Goal: Communication & Community: Answer question/provide support

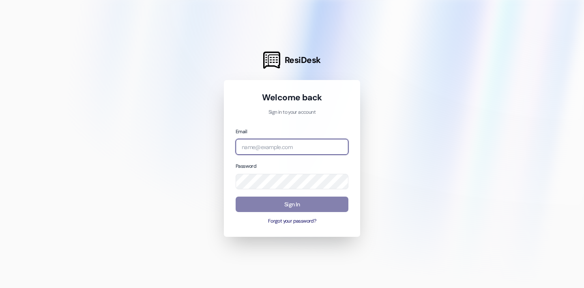
click at [294, 149] on input "email" at bounding box center [292, 147] width 113 height 16
type input "[EMAIL_ADDRESS][DOMAIN_NAME]"
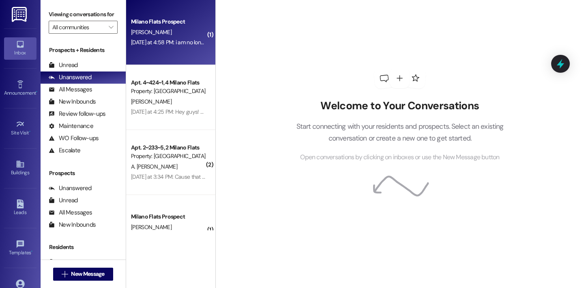
click at [164, 25] on div "Milano Flats Prospect" at bounding box center [168, 21] width 75 height 9
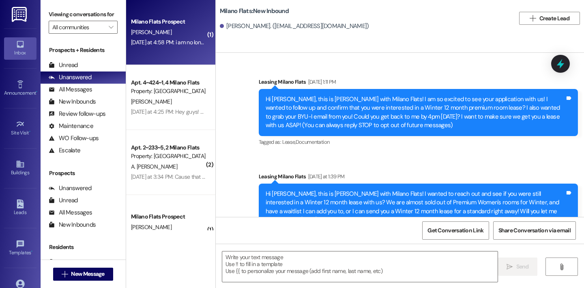
scroll to position [100, 0]
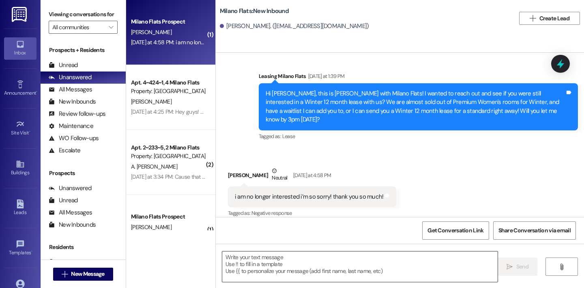
click at [333, 261] on textarea at bounding box center [360, 266] width 276 height 30
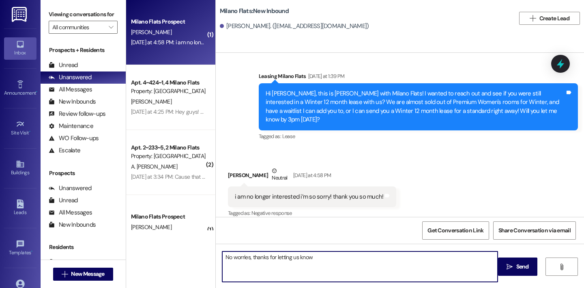
type textarea "No worries, thanks for letting us know!"
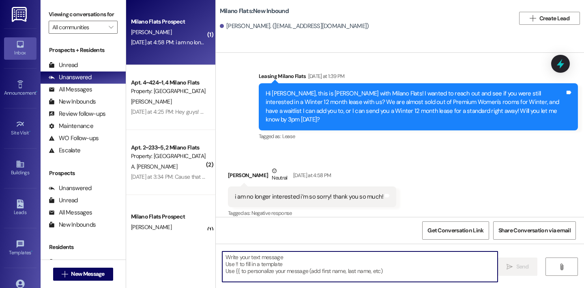
scroll to position [100, 0]
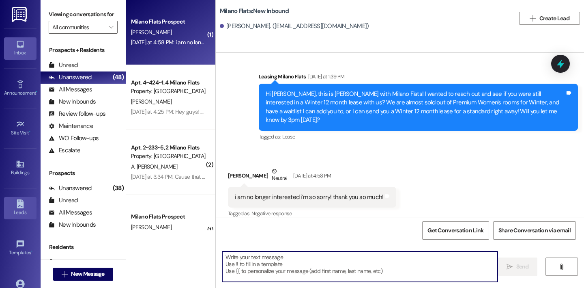
click at [19, 204] on icon at bounding box center [20, 203] width 7 height 9
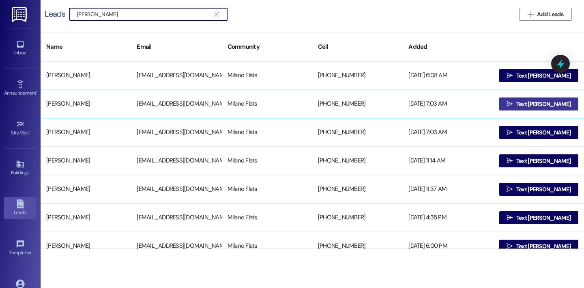
type input "[PERSON_NAME]"
click at [513, 107] on button " Text [PERSON_NAME]" at bounding box center [539, 103] width 79 height 13
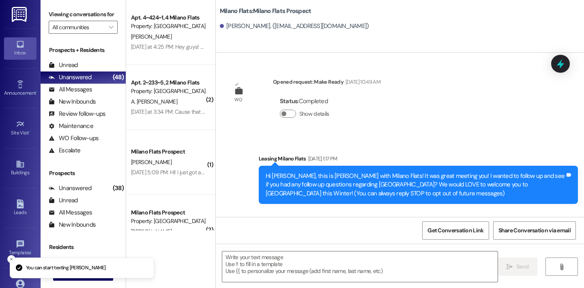
scroll to position [59, 0]
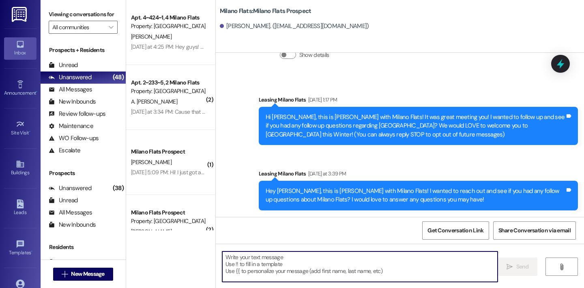
click at [289, 272] on textarea at bounding box center [360, 266] width 276 height 30
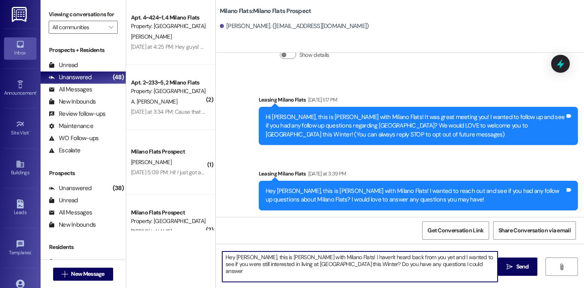
type textarea "Hey [PERSON_NAME], this is [PERSON_NAME] with Milano Flats! I haven't heard bac…"
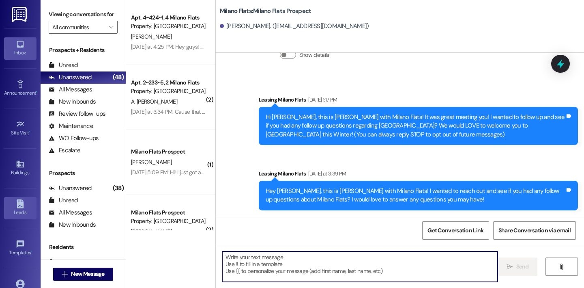
click at [22, 207] on icon at bounding box center [20, 203] width 7 height 9
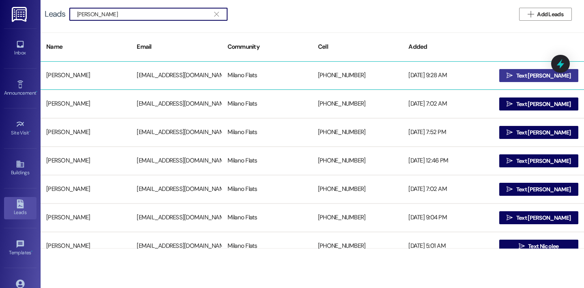
type input "[PERSON_NAME]"
click at [514, 74] on button " Text [PERSON_NAME]" at bounding box center [539, 75] width 79 height 13
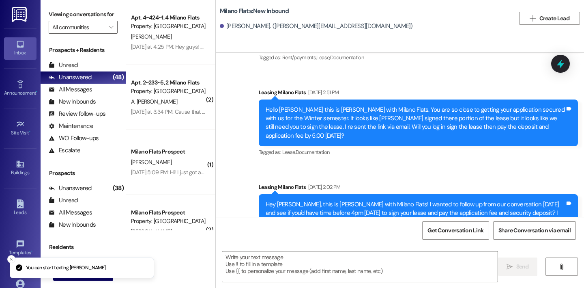
scroll to position [927, 0]
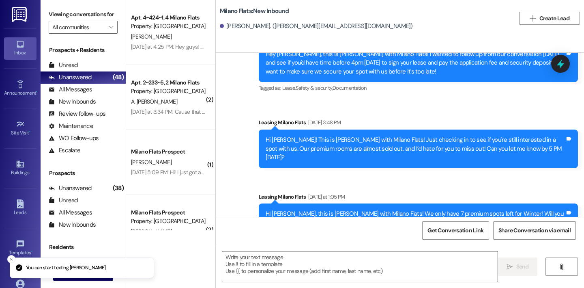
click at [269, 274] on textarea at bounding box center [360, 266] width 276 height 30
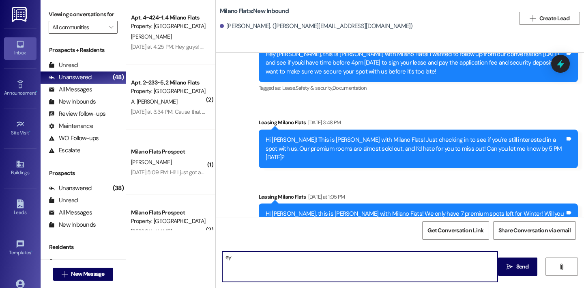
type textarea "e"
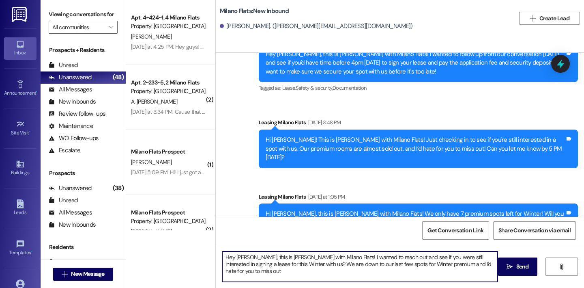
type textarea "Hey [PERSON_NAME], this is [PERSON_NAME] with Milano Flats! I wanted to reach o…"
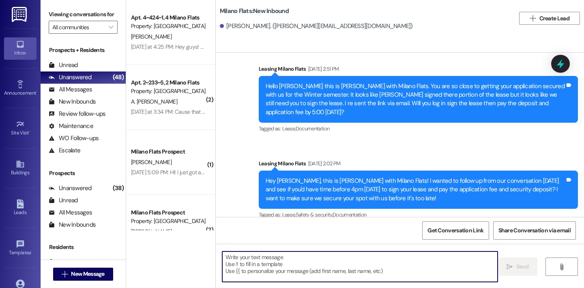
scroll to position [993, 0]
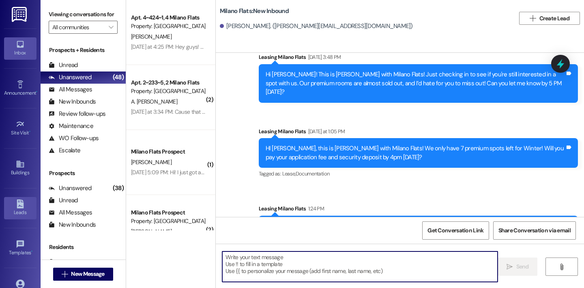
click at [19, 212] on div "Leads" at bounding box center [20, 212] width 41 height 8
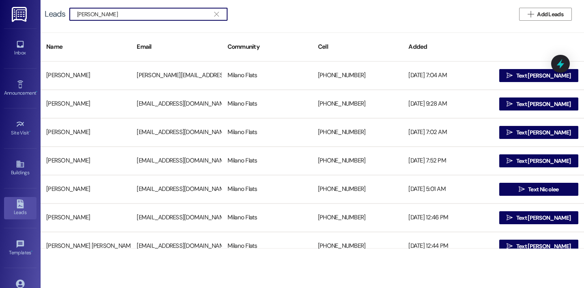
type input "[PERSON_NAME]"
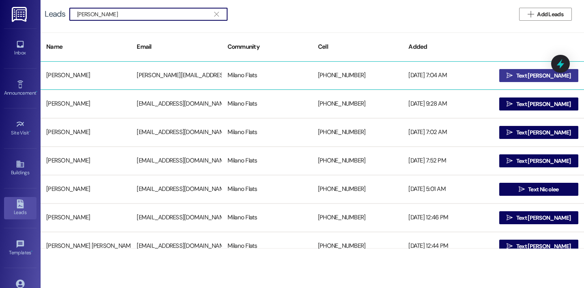
click at [538, 77] on span "Text [PERSON_NAME]" at bounding box center [544, 75] width 54 height 9
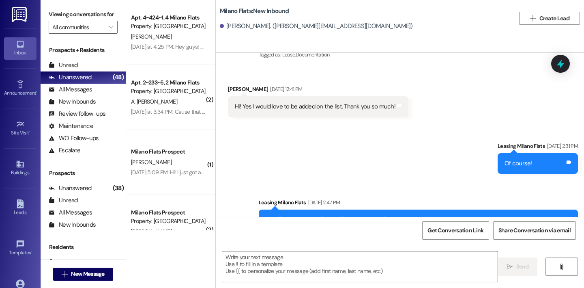
scroll to position [211, 0]
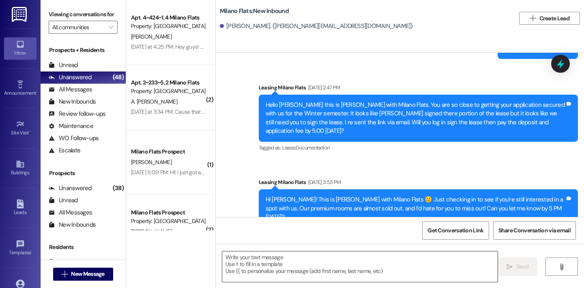
click at [305, 278] on textarea at bounding box center [360, 266] width 276 height 30
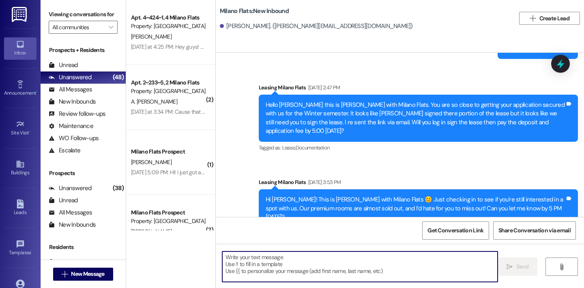
paste textarea "Hey [PERSON_NAME], this is [PERSON_NAME] with Milano Flats! I wanted to reach o…"
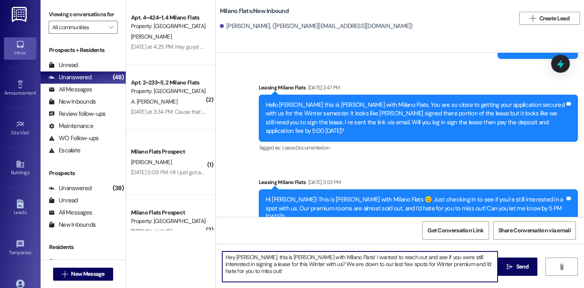
click at [245, 259] on textarea "Hey [PERSON_NAME], this is [PERSON_NAME] with Milano Flats! I wanted to reach o…" at bounding box center [360, 266] width 276 height 30
click at [242, 257] on textarea "Hey [PERSON_NAME], this is [PERSON_NAME] with Milano Flats! I wanted to reach o…" at bounding box center [360, 266] width 276 height 30
type textarea "Hey [PERSON_NAME], this is [PERSON_NAME] with Milano Flats! I wanted to reach o…"
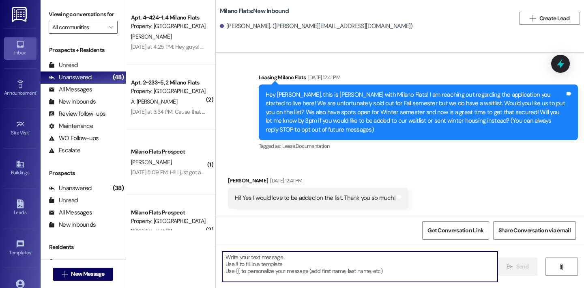
scroll to position [2, 0]
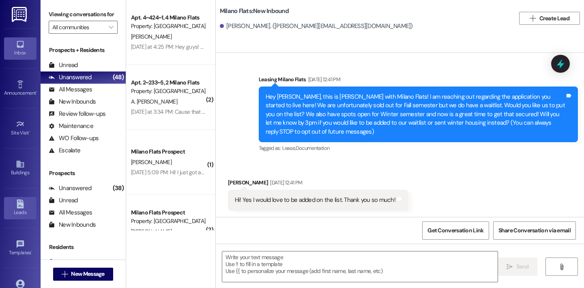
click at [11, 202] on link "Leads" at bounding box center [20, 208] width 32 height 22
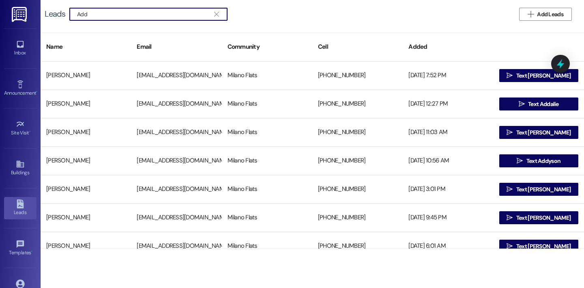
type input "Add"
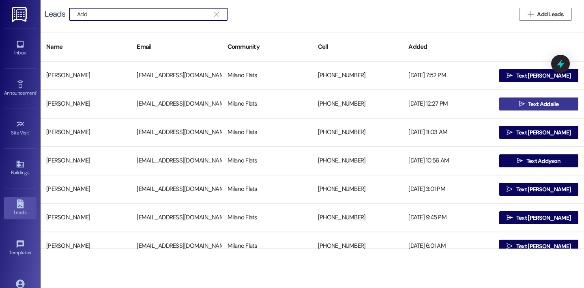
click at [506, 105] on button " Text Addalie" at bounding box center [539, 103] width 79 height 13
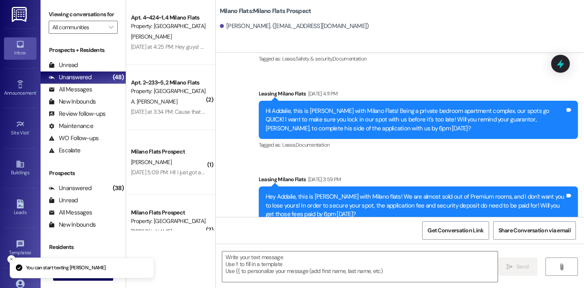
scroll to position [118, 0]
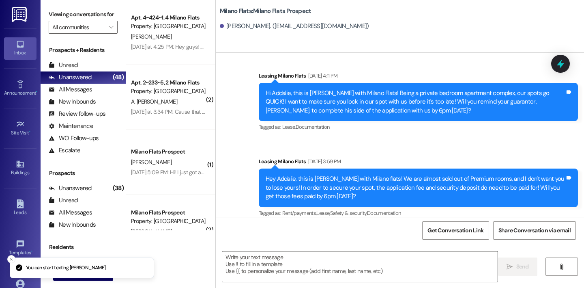
click at [315, 256] on textarea at bounding box center [360, 266] width 276 height 30
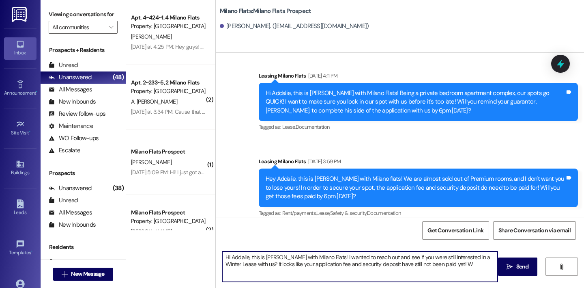
type textarea "Hi Addalie, this is [PERSON_NAME] with Milano Flats! I wanted to reach out and …"
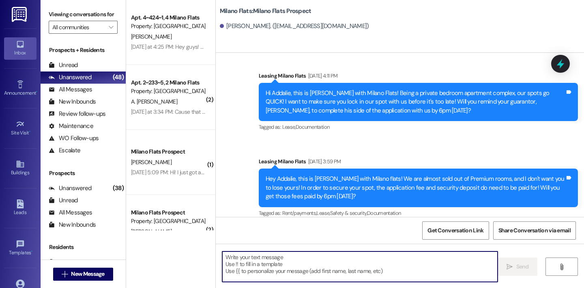
scroll to position [183, 0]
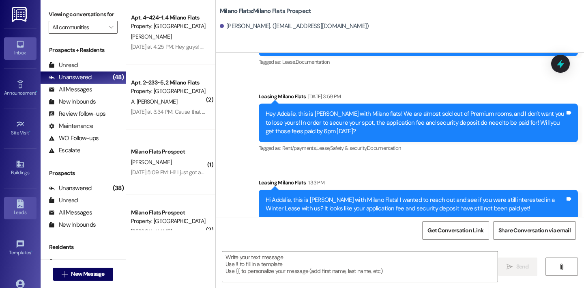
click at [22, 214] on div "Leads" at bounding box center [20, 212] width 41 height 8
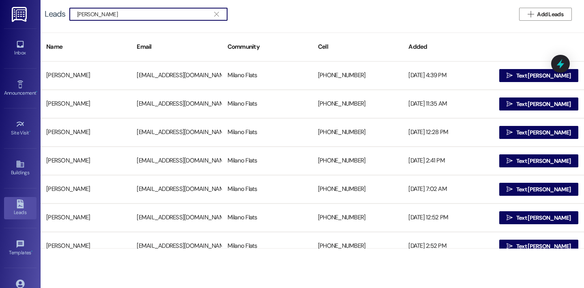
type input "[PERSON_NAME]"
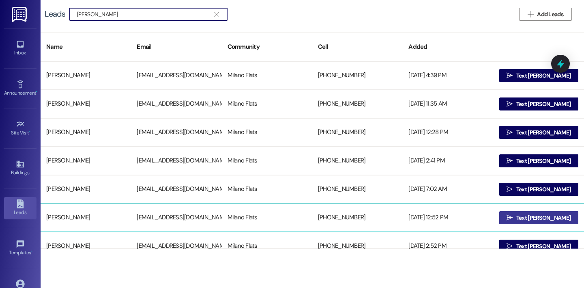
click at [513, 218] on button " Text [PERSON_NAME]" at bounding box center [539, 217] width 79 height 13
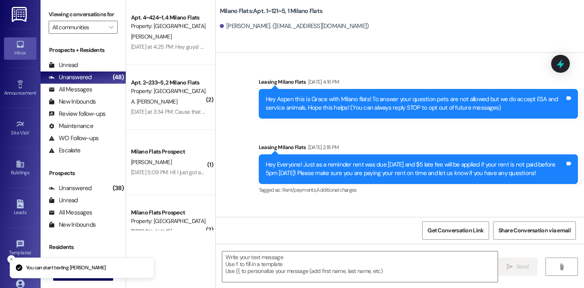
scroll to position [9785, 0]
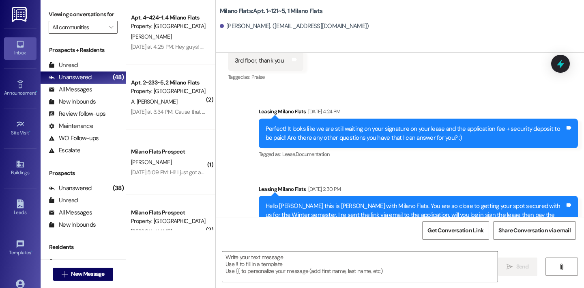
click at [293, 273] on textarea at bounding box center [360, 266] width 276 height 30
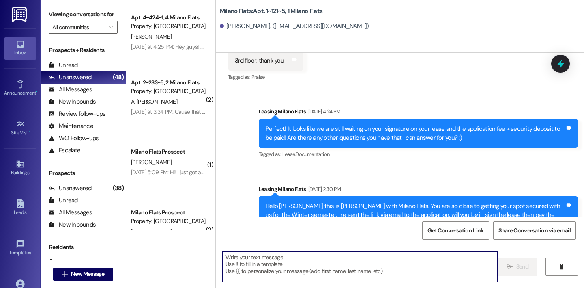
paste textarea "Hi Addalie, this is [PERSON_NAME] with Milano Flats! I wanted to reach out and …"
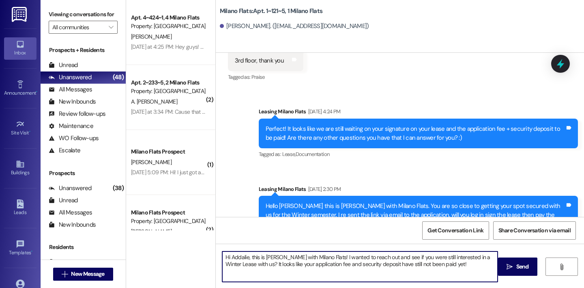
click at [245, 256] on textarea "Hi Addalie, this is [PERSON_NAME] with Milano Flats! I wanted to reach out and …" at bounding box center [360, 266] width 276 height 30
type textarea "Hi [PERSON_NAME], this is [PERSON_NAME] with Milano Flats! I wanted to reach ou…"
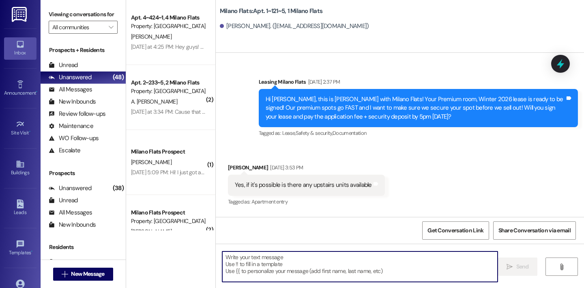
scroll to position [9850, 0]
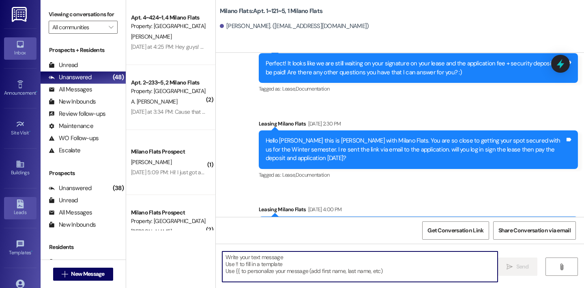
click at [25, 206] on link "Leads" at bounding box center [20, 208] width 32 height 22
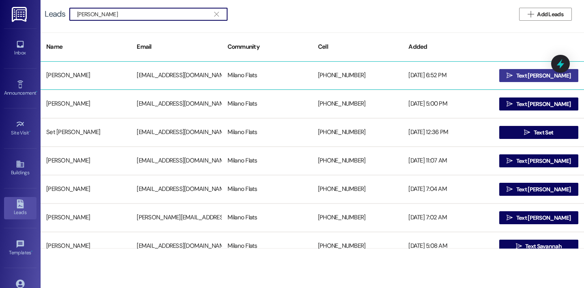
type input "[PERSON_NAME]"
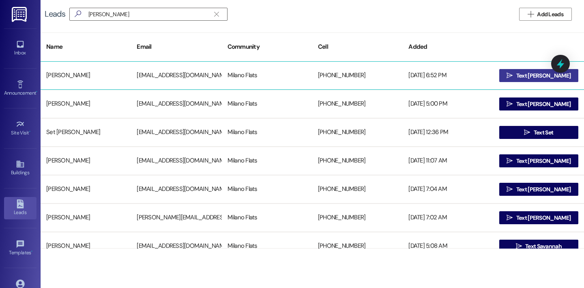
click at [513, 74] on icon "" at bounding box center [510, 75] width 6 height 6
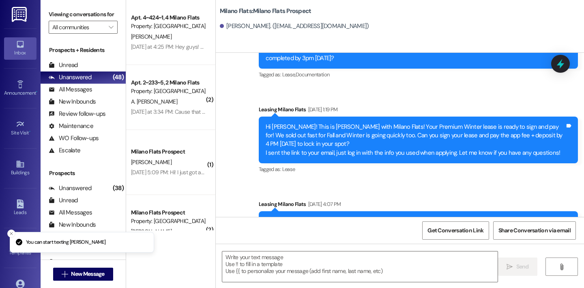
scroll to position [272, 0]
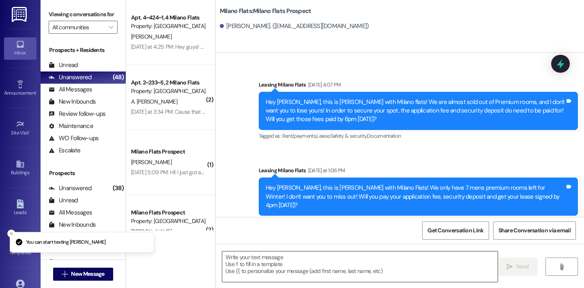
click at [309, 271] on textarea at bounding box center [360, 266] width 276 height 30
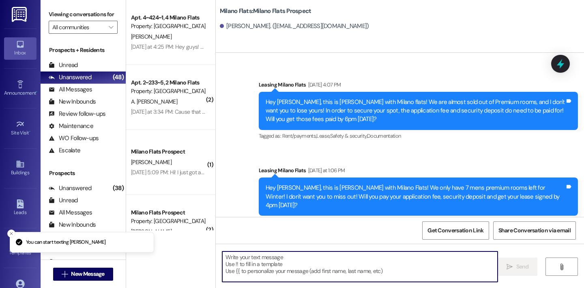
paste textarea "Hi [PERSON_NAME], this is [PERSON_NAME] with Milano Flats! I wanted to reach ou…"
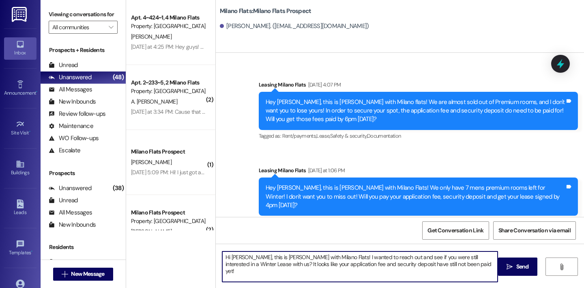
click at [241, 257] on textarea "Hi [PERSON_NAME], this is [PERSON_NAME] with Milano Flats! I wanted to reach ou…" at bounding box center [360, 266] width 276 height 30
click at [280, 264] on textarea "Hi [PERSON_NAME], this is [PERSON_NAME] with Milano Flats! I wanted to reach ou…" at bounding box center [360, 266] width 276 height 30
click at [466, 263] on textarea "Hi [PERSON_NAME], this is [PERSON_NAME] with Milano Flats! I wanted to reach ou…" at bounding box center [360, 266] width 276 height 30
click at [444, 265] on textarea "Hi [PERSON_NAME], this is [PERSON_NAME] with Milano Flats! I wanted to reach ou…" at bounding box center [360, 266] width 276 height 30
click at [488, 267] on textarea "Hi [PERSON_NAME], this is [PERSON_NAME] with Milano Flats! I wanted to reach ou…" at bounding box center [360, 266] width 276 height 30
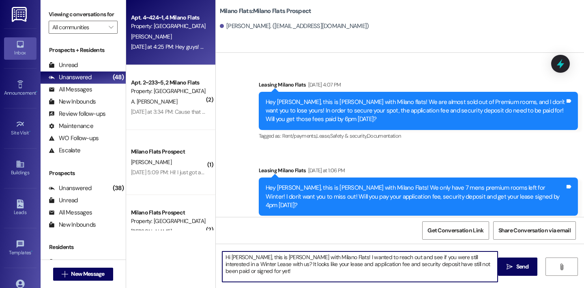
type textarea "Hi [PERSON_NAME], this is [PERSON_NAME] with Milano Flats! I wanted to reach ou…"
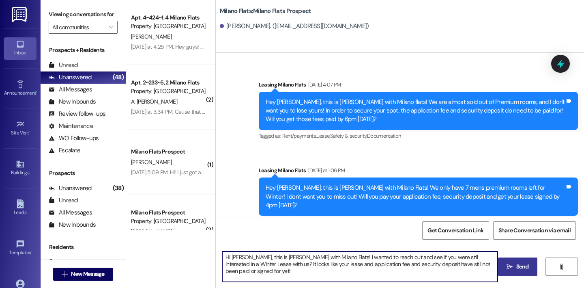
click at [518, 263] on span "Send" at bounding box center [523, 266] width 13 height 9
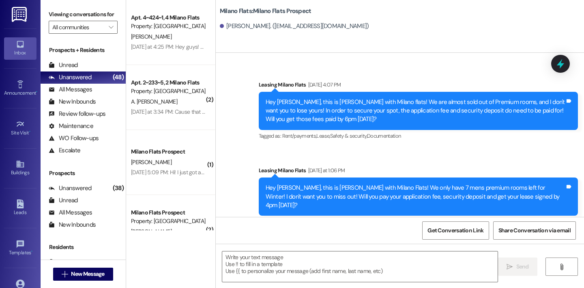
scroll to position [338, 0]
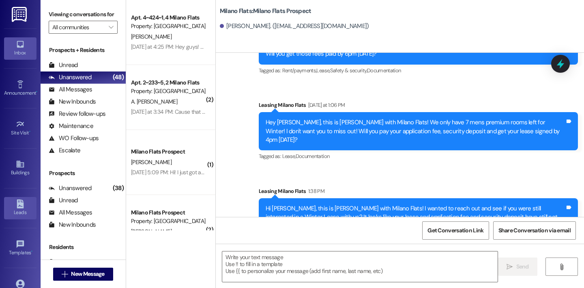
click at [18, 200] on icon at bounding box center [20, 203] width 7 height 9
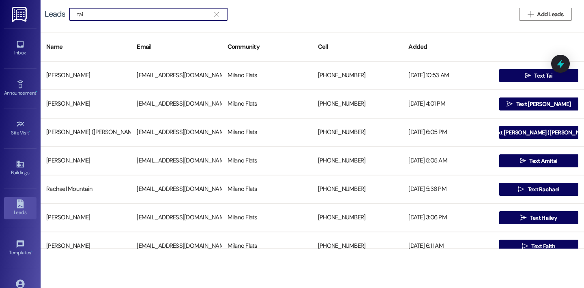
type input "tai"
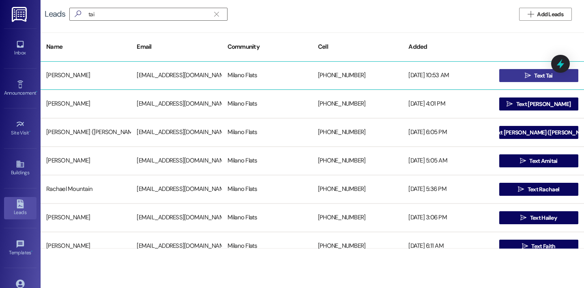
click at [501, 78] on button " Text [PERSON_NAME]" at bounding box center [539, 75] width 79 height 13
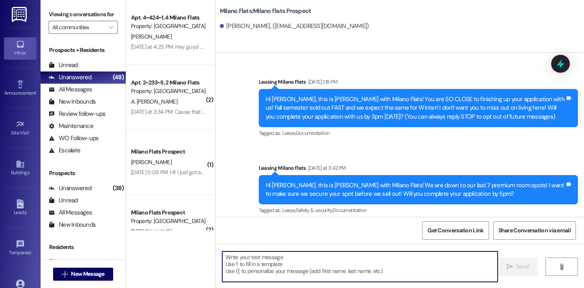
click at [258, 257] on textarea at bounding box center [360, 266] width 276 height 30
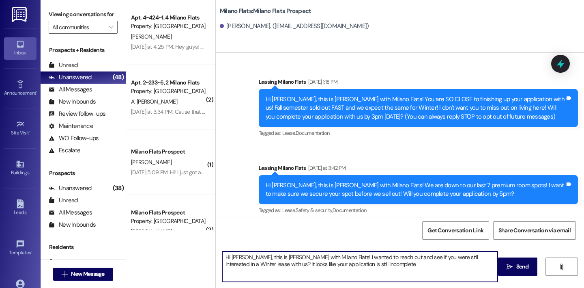
type textarea "Hi [PERSON_NAME], this is [PERSON_NAME] with Milano Flats! I wanted to reach ou…"
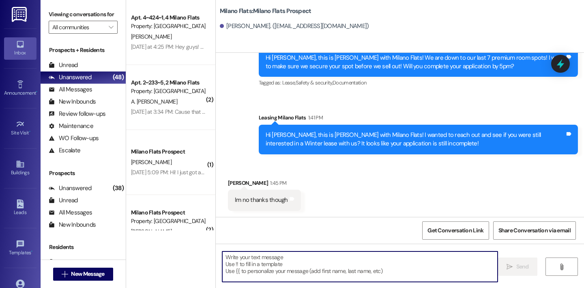
scroll to position [128, 0]
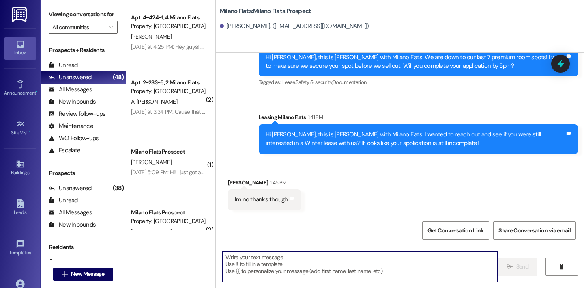
click at [308, 257] on textarea at bounding box center [360, 266] width 276 height 30
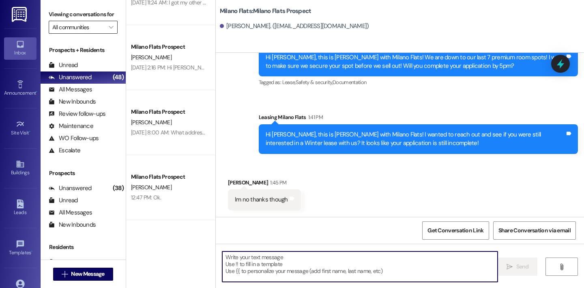
scroll to position [2383, 0]
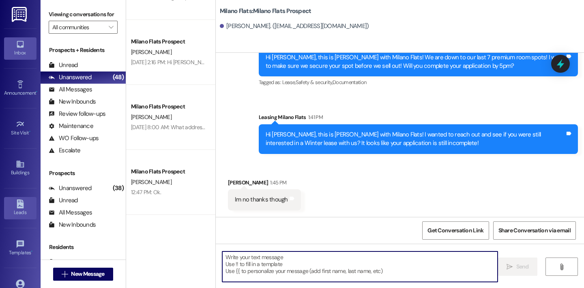
click at [19, 205] on icon at bounding box center [20, 203] width 7 height 9
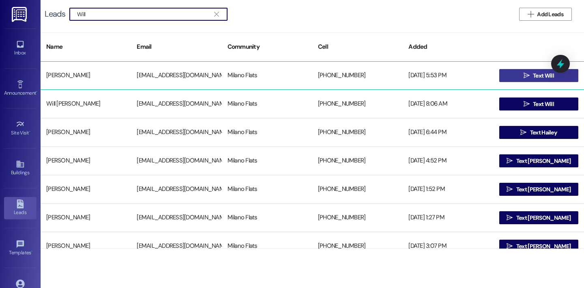
type input "Will"
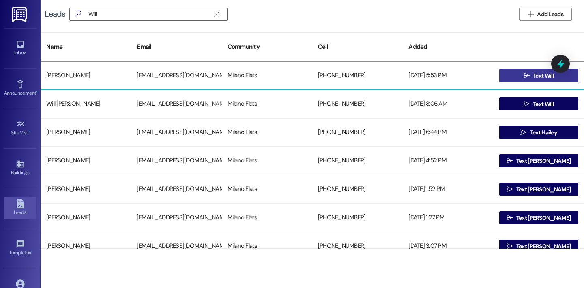
click at [525, 75] on icon "" at bounding box center [527, 75] width 6 height 6
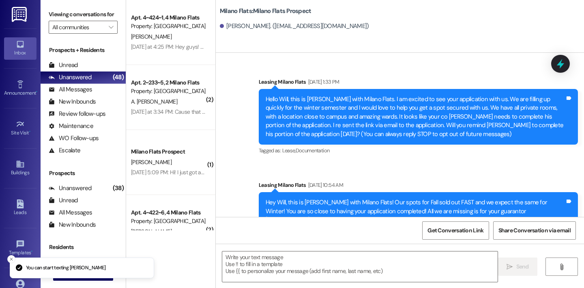
scroll to position [195, 0]
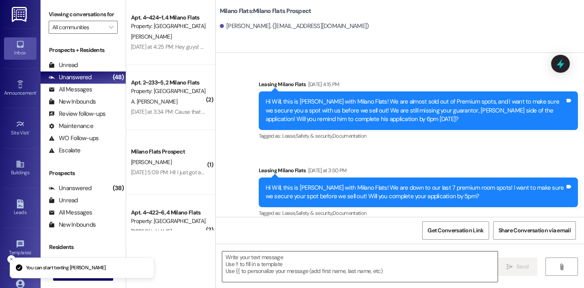
click at [306, 264] on textarea at bounding box center [360, 266] width 276 height 30
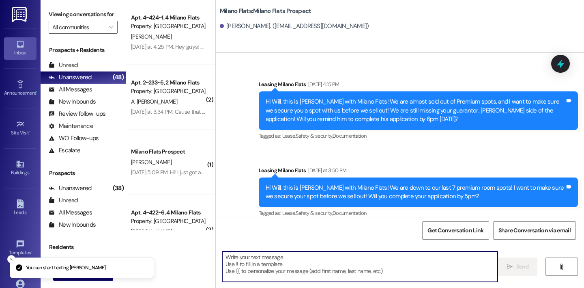
paste textarea "Hi [PERSON_NAME], this is [PERSON_NAME] with Milano Flats! I wanted to reach ou…"
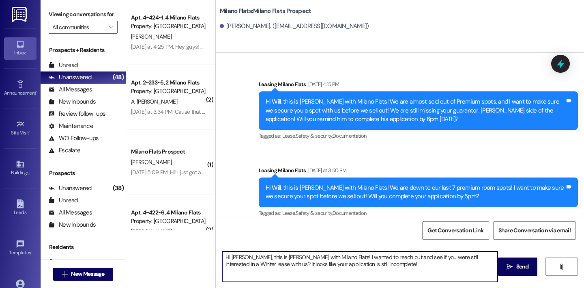
click at [234, 256] on textarea "Hi [PERSON_NAME], this is [PERSON_NAME] with Milano Flats! I wanted to reach ou…" at bounding box center [360, 266] width 276 height 30
type textarea "Hi Will, this is [PERSON_NAME] with Milano Flats! I wanted to reach out and see…"
click at [350, 268] on textarea "Hi Will, this is [PERSON_NAME] with Milano Flats! I wanted to reach out and see…" at bounding box center [360, 266] width 276 height 30
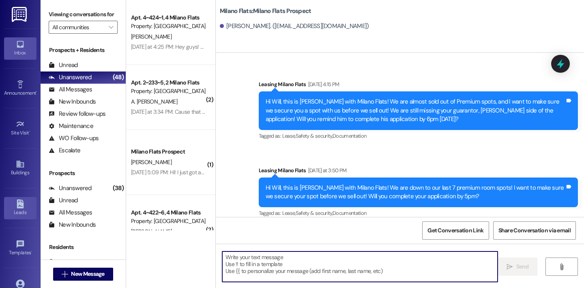
click at [20, 208] on div "Leads" at bounding box center [20, 212] width 41 height 8
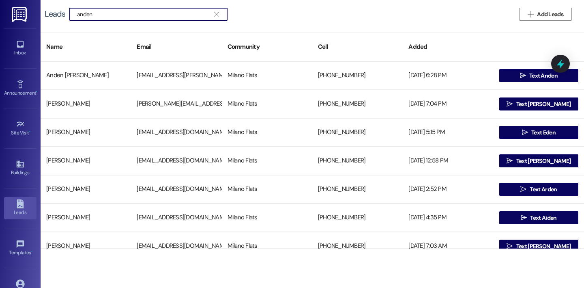
type input "anden"
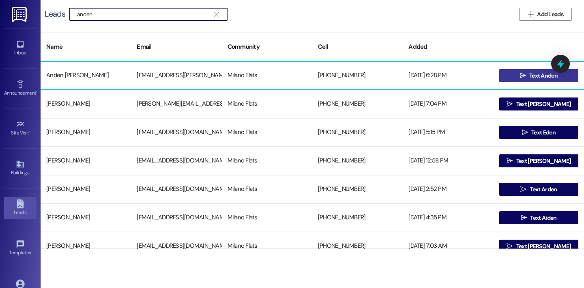
click at [505, 78] on button " Text Anden" at bounding box center [539, 75] width 79 height 13
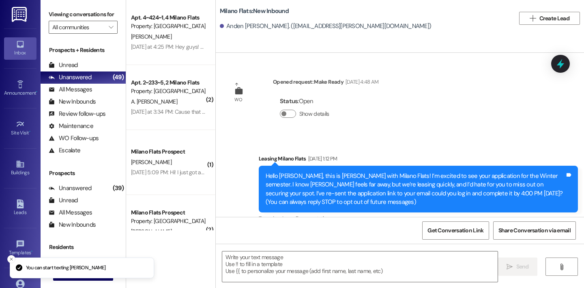
scroll to position [177, 0]
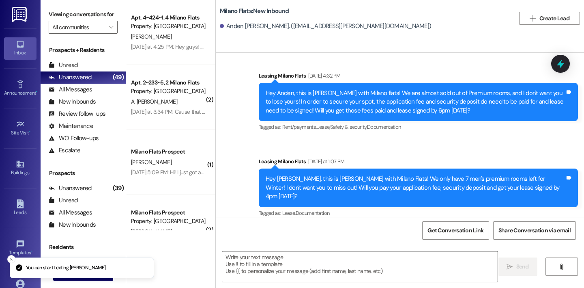
click at [267, 267] on textarea at bounding box center [360, 266] width 276 height 30
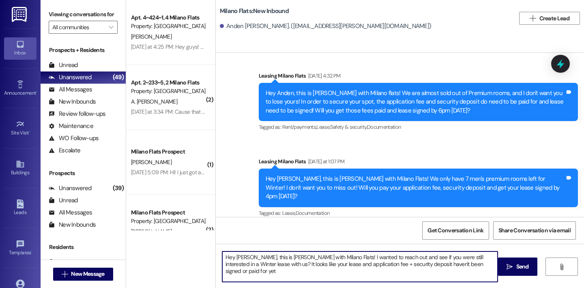
type textarea "Hey [PERSON_NAME], this is [PERSON_NAME] with Milano Flats! I wanted to reach o…"
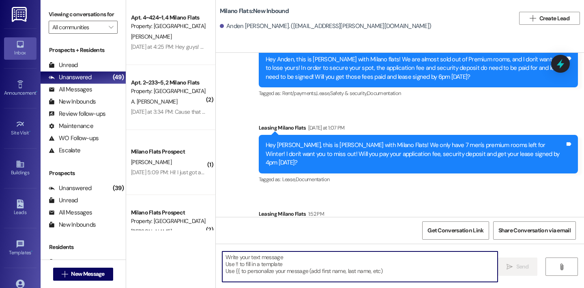
scroll to position [242, 0]
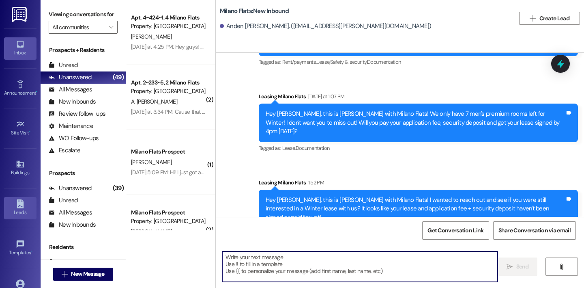
click at [19, 197] on link "Leads" at bounding box center [20, 208] width 32 height 22
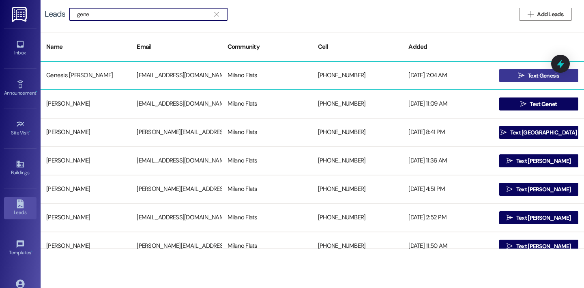
type input "gene"
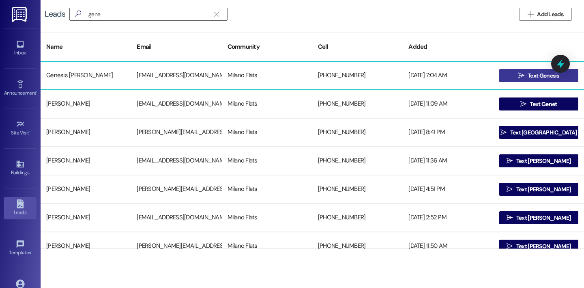
click at [526, 80] on span " Text Genesis" at bounding box center [539, 75] width 44 height 12
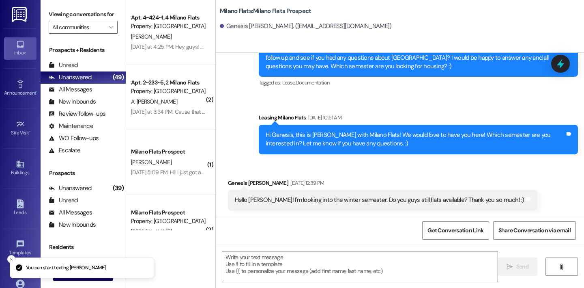
scroll to position [279, 0]
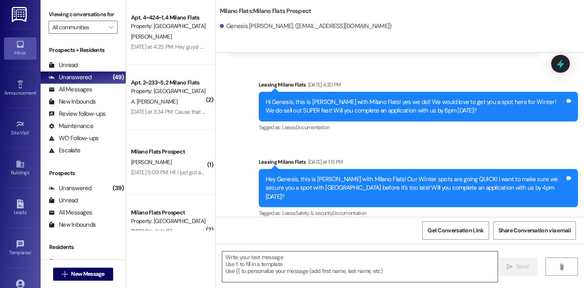
click at [348, 255] on textarea at bounding box center [360, 266] width 276 height 30
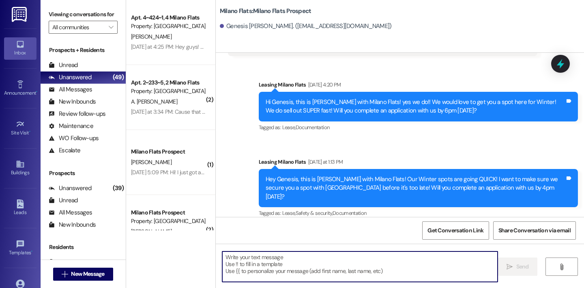
paste textarea "Hey [PERSON_NAME], this is [PERSON_NAME] with Milano Flats! I wanted to reach o…"
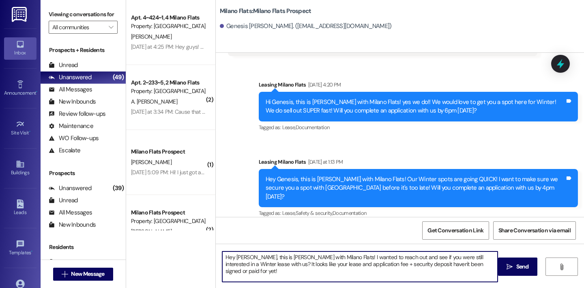
click at [248, 259] on textarea "Hey [PERSON_NAME], this is [PERSON_NAME] with Milano Flats! I wanted to reach o…" at bounding box center [360, 266] width 276 height 30
drag, startPoint x: 479, startPoint y: 267, endPoint x: 272, endPoint y: 268, distance: 207.4
click at [272, 268] on textarea "Hey Genesis, this is [PERSON_NAME] with Milano Flats! I wanted to reach out and…" at bounding box center [360, 266] width 276 height 30
drag, startPoint x: 474, startPoint y: 267, endPoint x: 272, endPoint y: 264, distance: 202.2
click at [272, 264] on textarea "Hey Genesis, this is [PERSON_NAME] with Milano Flats! I wanted to reach out and…" at bounding box center [360, 266] width 276 height 30
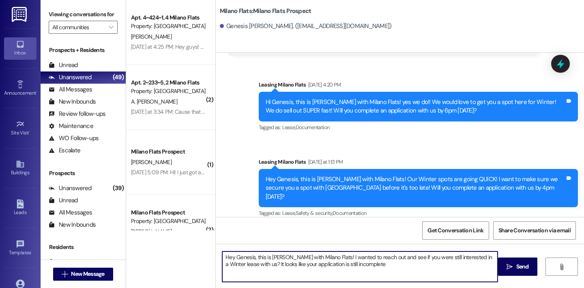
type textarea "Hey Genesis, this is [PERSON_NAME] with Milano Flats! I wanted to reach out and…"
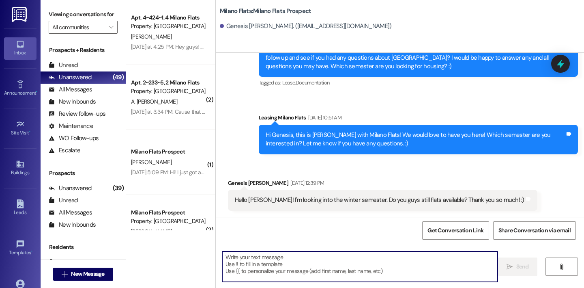
scroll to position [344, 0]
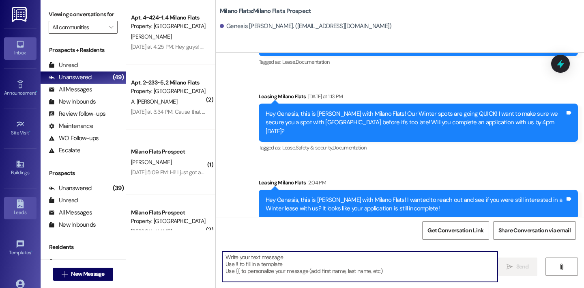
click at [23, 205] on icon at bounding box center [20, 203] width 9 height 9
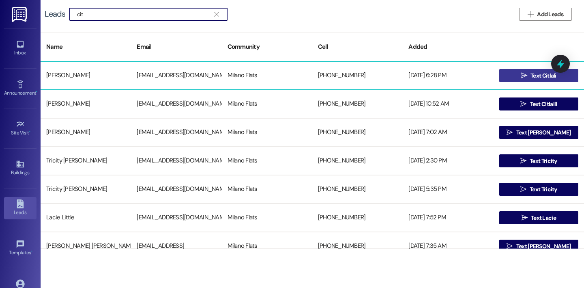
type input "cit"
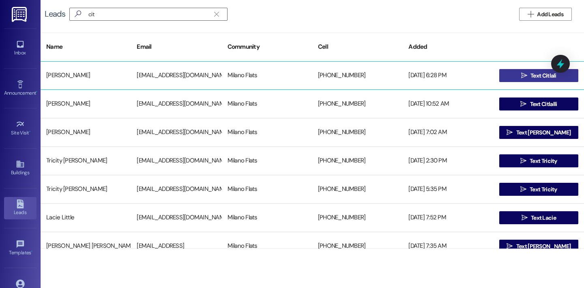
click at [524, 79] on span " Text Citlali" at bounding box center [539, 75] width 39 height 12
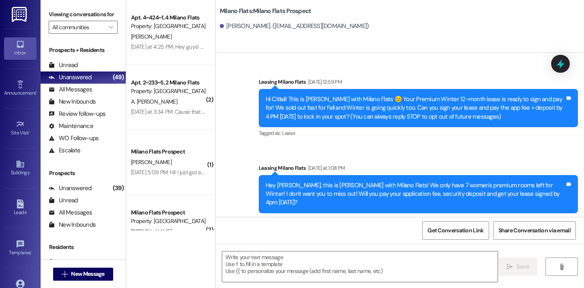
scroll to position [6, 0]
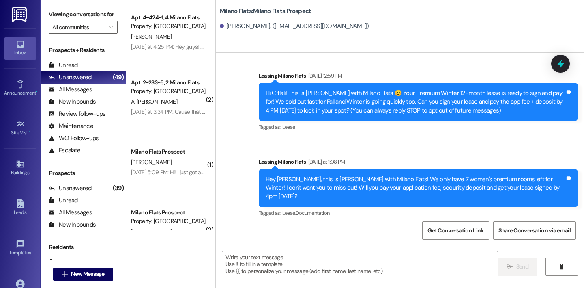
click at [331, 269] on textarea at bounding box center [360, 266] width 276 height 30
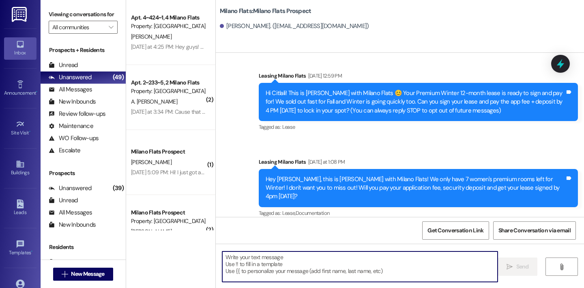
paste textarea "Hey Genesis, this is [PERSON_NAME] with Milano Flats! I wanted to reach out and…"
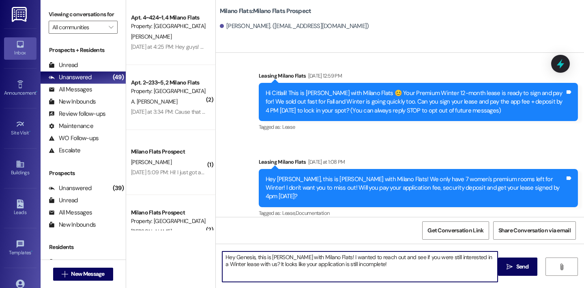
click at [251, 257] on textarea "Hey Genesis, this is [PERSON_NAME] with Milano Flats! I wanted to reach out and…" at bounding box center [360, 266] width 276 height 30
click at [362, 270] on textarea "Hey [PERSON_NAME], this is [PERSON_NAME] with Milano Flats! I wanted to reach o…" at bounding box center [360, 266] width 276 height 30
click at [414, 265] on textarea "Hey [PERSON_NAME], this is [PERSON_NAME] with Milano Flats! I wanted to reach o…" at bounding box center [360, 266] width 276 height 30
type textarea "Hey [PERSON_NAME], this is [PERSON_NAME] with Milano Flats! I wanted to reach o…"
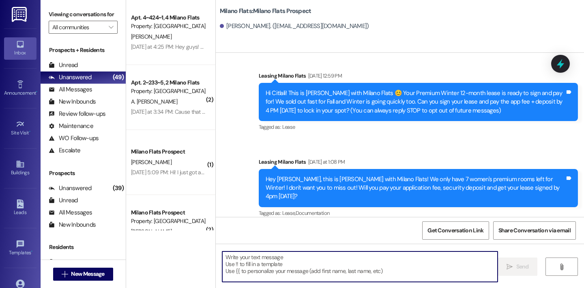
scroll to position [71, 0]
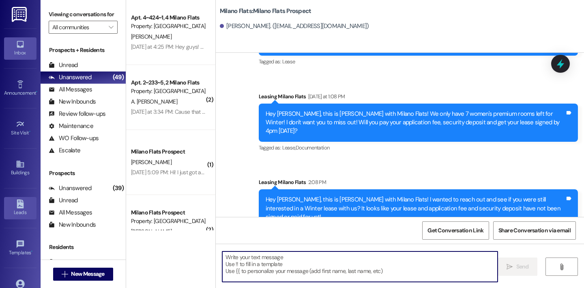
click at [22, 209] on div "Leads" at bounding box center [20, 212] width 41 height 8
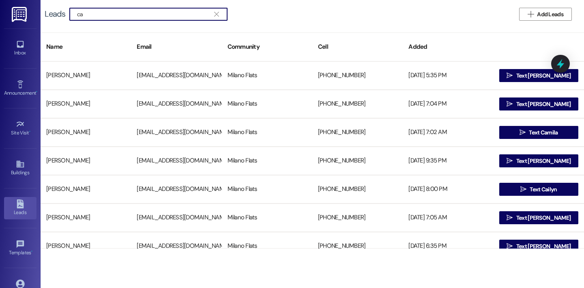
type input "c"
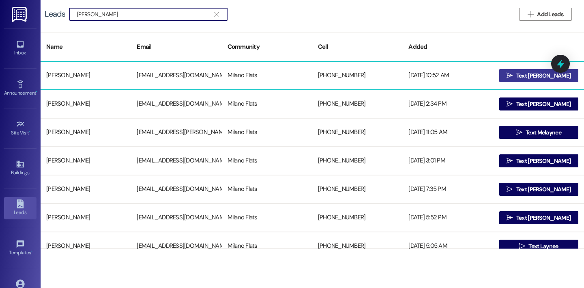
type input "[PERSON_NAME]"
click at [510, 74] on button " Text [PERSON_NAME]" at bounding box center [539, 75] width 79 height 13
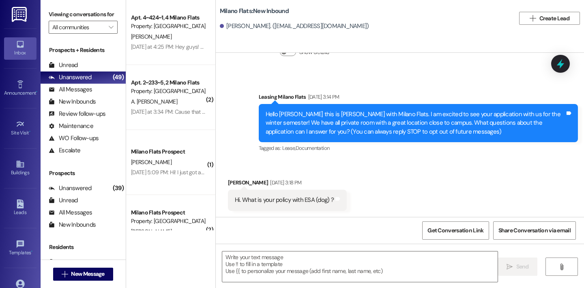
scroll to position [213, 0]
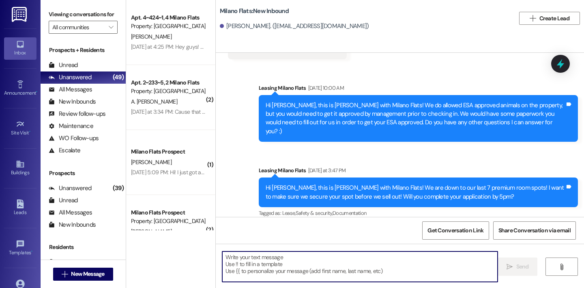
click at [308, 275] on textarea at bounding box center [360, 266] width 276 height 30
paste textarea "Hey [PERSON_NAME], this is [PERSON_NAME] with Milano Flats! I wanted to reach o…"
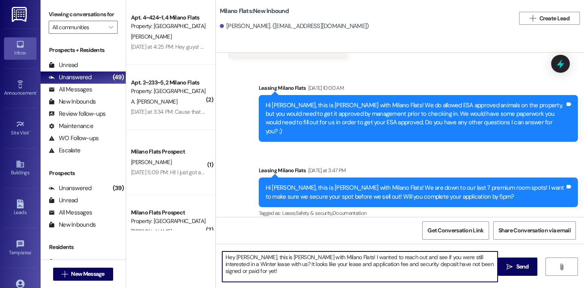
click at [245, 258] on textarea "Hey [PERSON_NAME], this is [PERSON_NAME] with Milano Flats! I wanted to reach o…" at bounding box center [360, 266] width 276 height 30
drag, startPoint x: 484, startPoint y: 267, endPoint x: 231, endPoint y: 264, distance: 252.5
click at [231, 264] on textarea "Hey [PERSON_NAME], this is [PERSON_NAME] with Milano Flats! I wanted to reach o…" at bounding box center [360, 266] width 276 height 30
type textarea "Hey [PERSON_NAME], this is [PERSON_NAME] with Milano Flats! I wanted to reach o…"
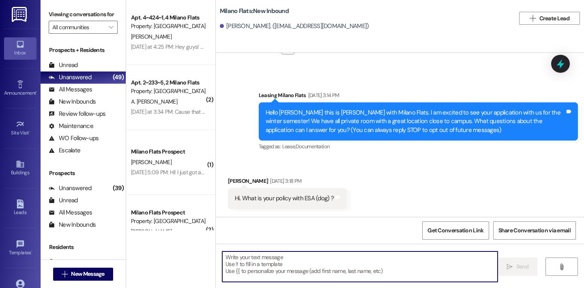
scroll to position [62, 0]
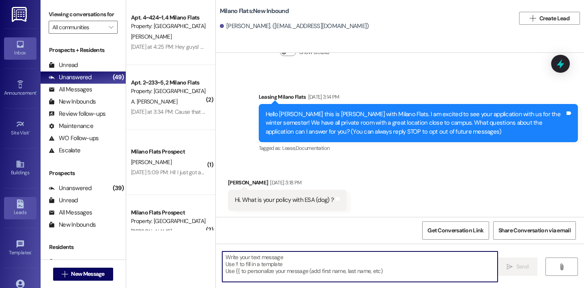
click at [21, 202] on icon at bounding box center [20, 203] width 9 height 9
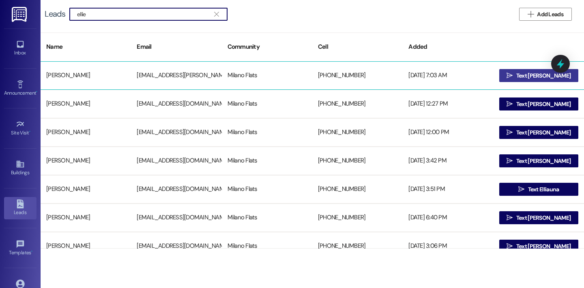
type input "ellie"
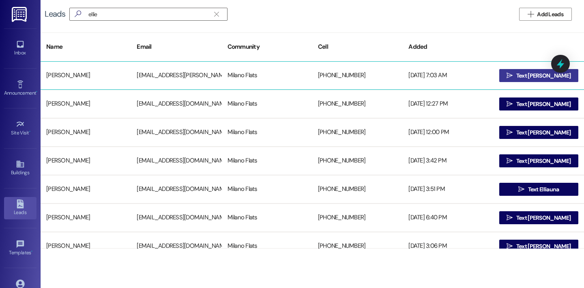
click at [502, 73] on button " Text [PERSON_NAME]" at bounding box center [539, 75] width 79 height 13
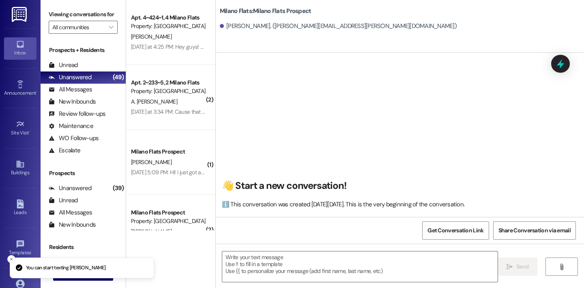
scroll to position [0, 0]
click at [273, 268] on textarea at bounding box center [360, 266] width 276 height 30
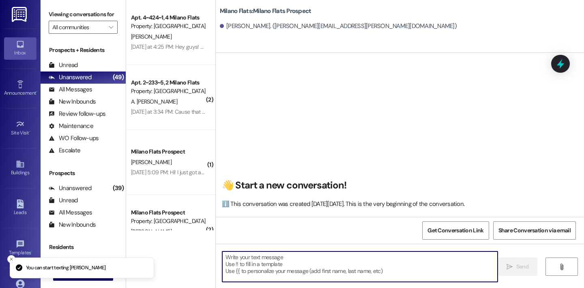
paste textarea "Hey [PERSON_NAME], this is [PERSON_NAME] with Milano Flats! I wanted to reach o…"
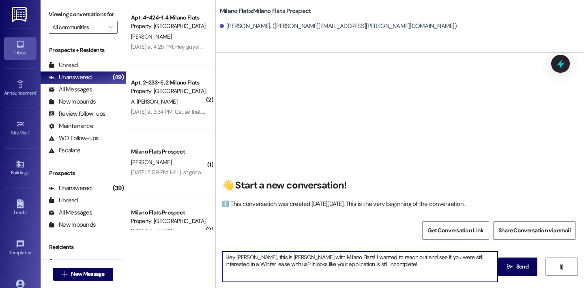
drag, startPoint x: 356, startPoint y: 270, endPoint x: 227, endPoint y: 261, distance: 129.0
click at [227, 262] on textarea "Hey [PERSON_NAME], this is [PERSON_NAME] with Milano Flats! I wanted to reach o…" at bounding box center [360, 266] width 276 height 30
type textarea "Hey [PERSON_NAME], this is [PERSON_NAME] with Milano Flats! I wanted to reach o…"
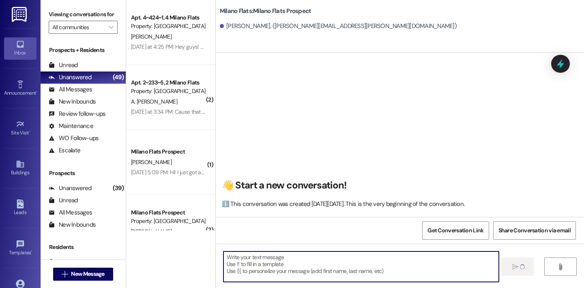
scroll to position [0, 0]
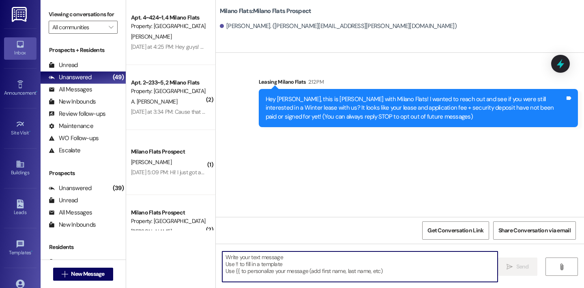
click at [290, 256] on textarea at bounding box center [360, 266] width 276 height 30
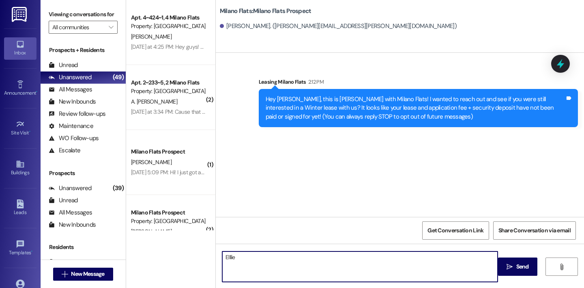
type textarea "Elllie*"
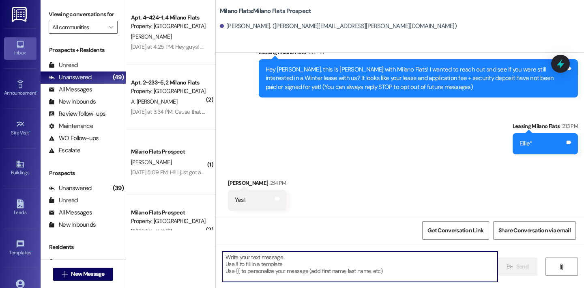
scroll to position [86, 0]
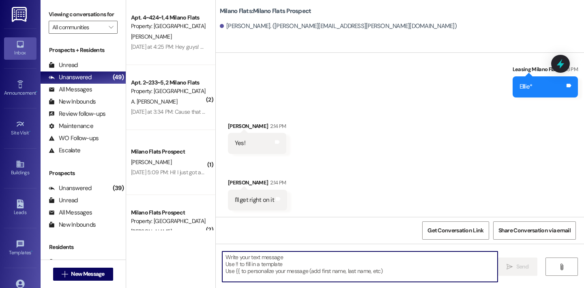
click at [286, 261] on textarea at bounding box center [360, 266] width 276 height 30
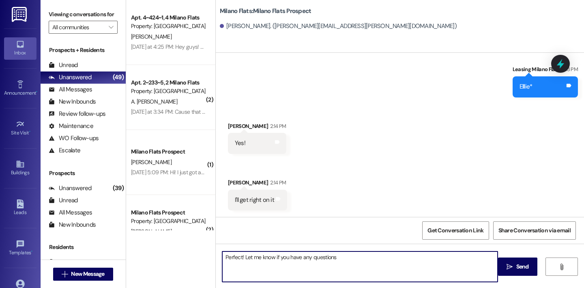
type textarea "Perfect! Let me know if you have any questions!"
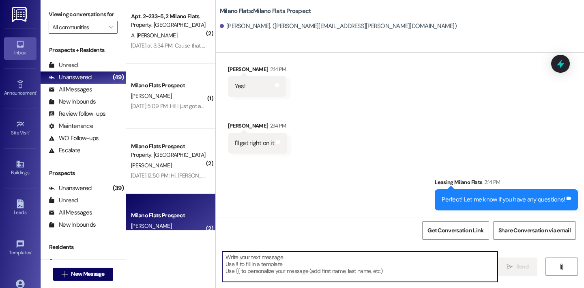
scroll to position [0, 0]
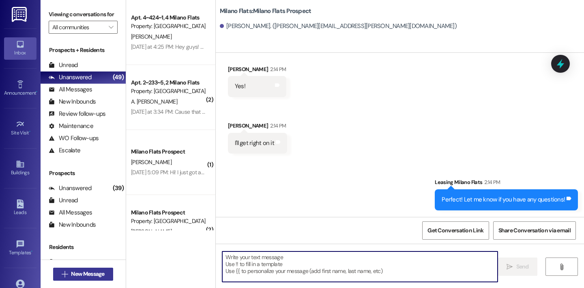
click at [72, 278] on span "New Message" at bounding box center [87, 274] width 33 height 9
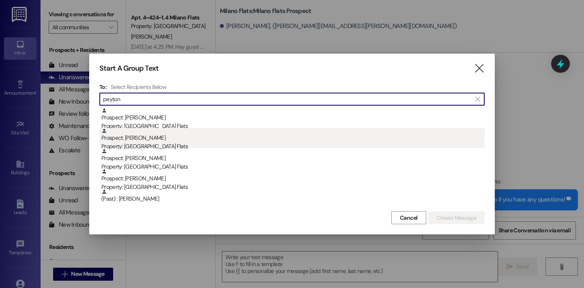
type input "peyton"
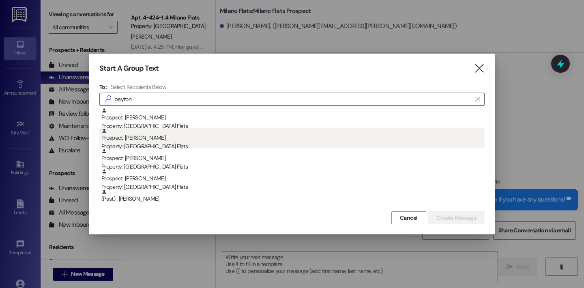
click at [168, 140] on div "Prospect: [PERSON_NAME] Property: [GEOGRAPHIC_DATA] Flats" at bounding box center [293, 139] width 384 height 23
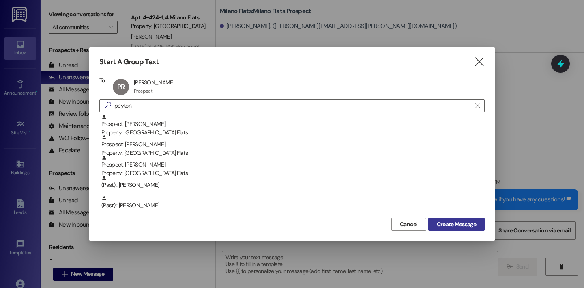
click at [451, 223] on span "Create Message" at bounding box center [456, 224] width 39 height 9
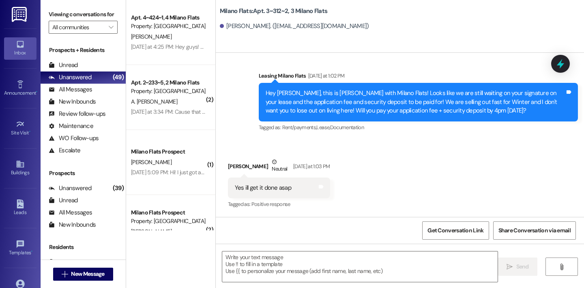
scroll to position [6157, 0]
click at [319, 274] on textarea at bounding box center [360, 266] width 276 height 30
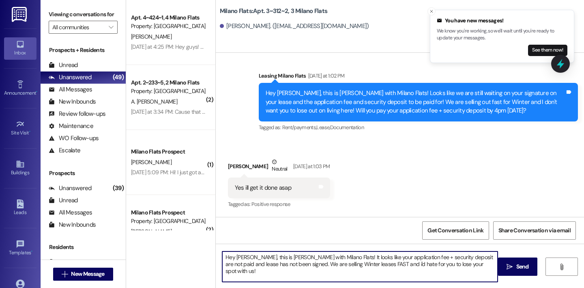
click at [457, 263] on textarea "Hey [PERSON_NAME], this is [PERSON_NAME] with Milano Flats! It looks like your …" at bounding box center [360, 266] width 276 height 30
type textarea "Hey [PERSON_NAME], this is [PERSON_NAME] with Milano Flats! It looks like your …"
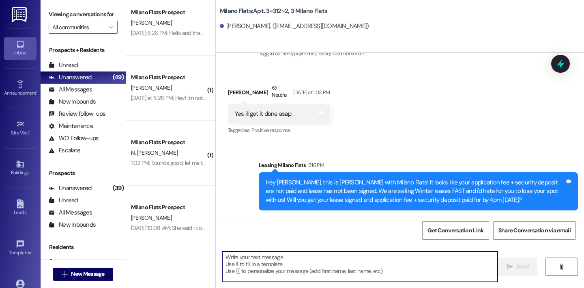
scroll to position [2052, 0]
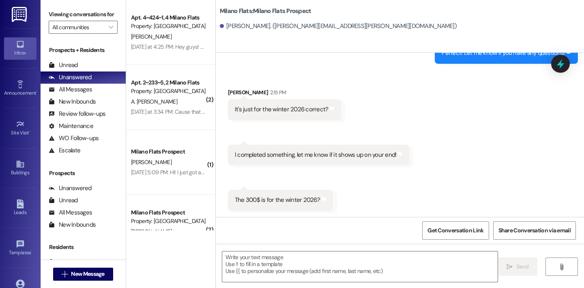
scroll to position [288, 0]
click at [304, 263] on textarea at bounding box center [360, 266] width 276 height 30
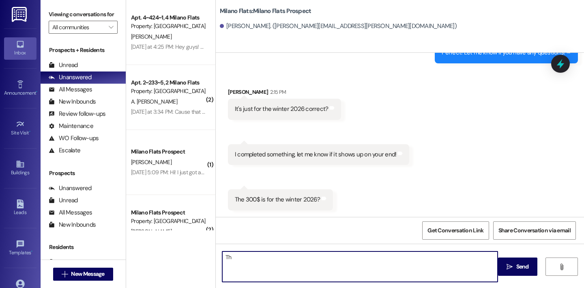
type textarea "T"
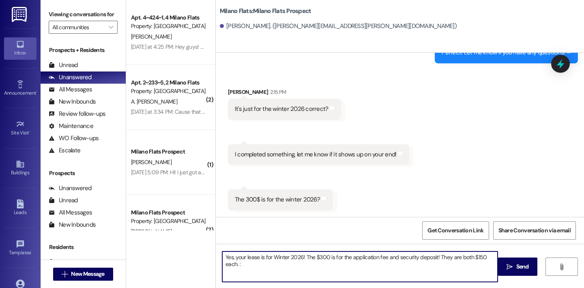
type textarea "Yes, your lease is for Winter 2026! The $300 is for the application fee and sec…"
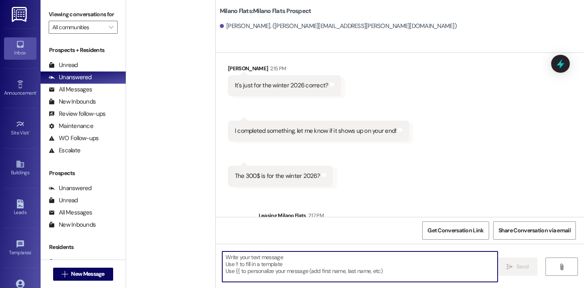
scroll to position [0, 0]
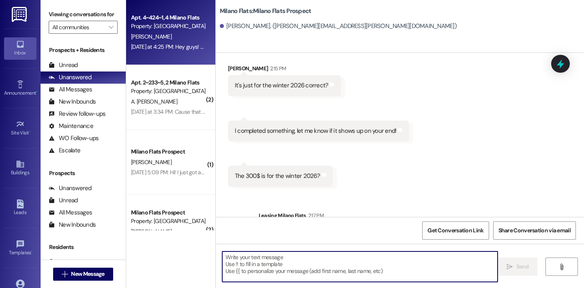
click at [158, 48] on div "[DATE] at 4:25 PM: Hey guys! Just waiting on my student loans to deposit should…" at bounding box center [255, 46] width 249 height 7
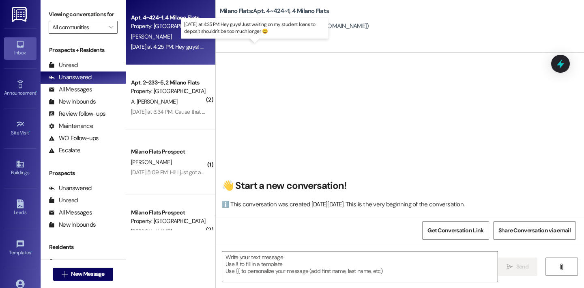
click at [288, 261] on textarea at bounding box center [360, 266] width 276 height 30
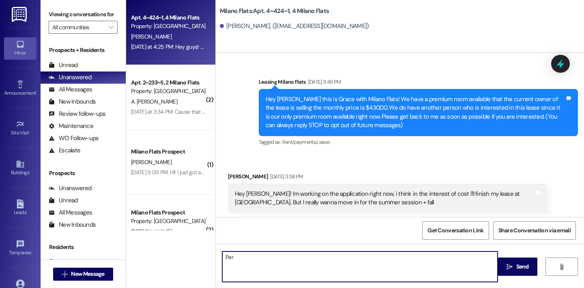
scroll to position [22357, 0]
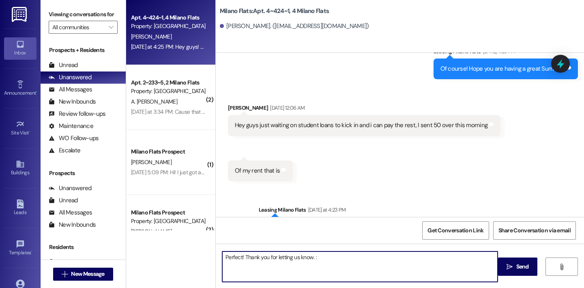
type textarea "Perfect! Thank you for letting us know. :)"
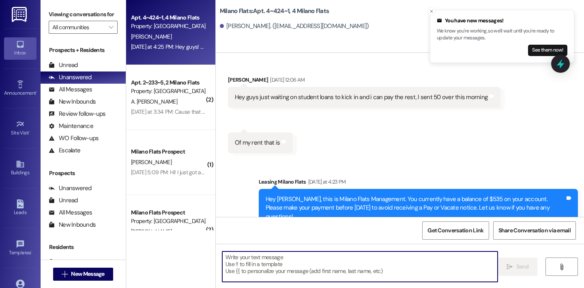
scroll to position [22414, 0]
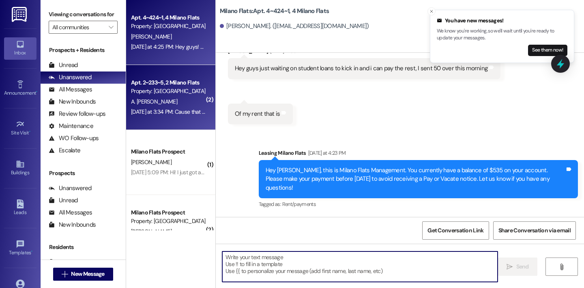
click at [154, 102] on span "A. [PERSON_NAME]" at bounding box center [154, 101] width 46 height 7
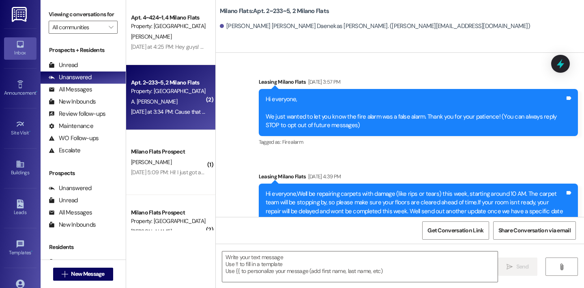
scroll to position [13871, 0]
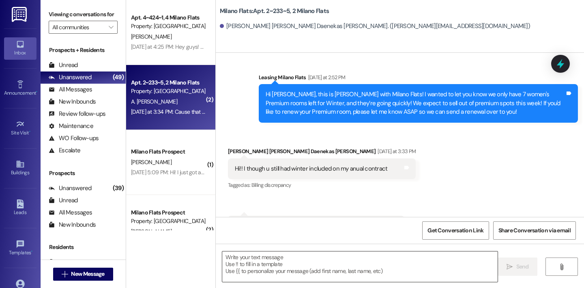
click at [271, 259] on textarea at bounding box center [360, 266] width 276 height 30
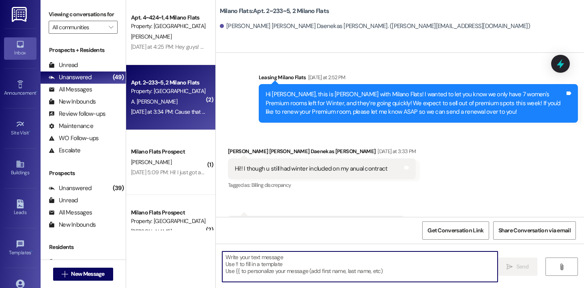
type textarea "h"
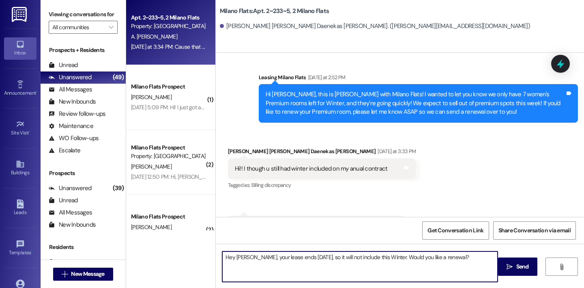
type textarea "Hey Anna, your lease ends 12/19/2025, so it will not include this Winter. Would…"
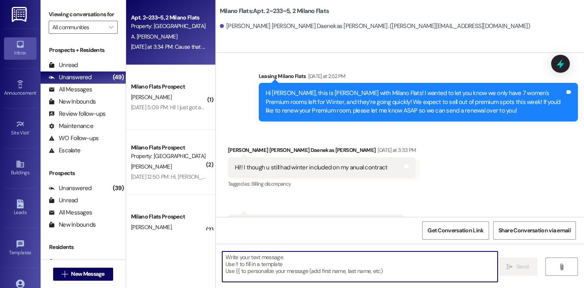
scroll to position [13928, 0]
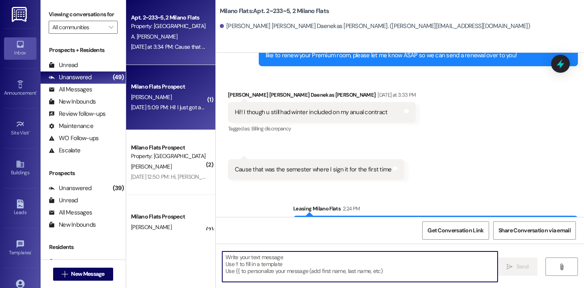
click at [178, 110] on div "Sep 15, 2025 at 5:09 PM: Hi! I just got an email about not being in student app…" at bounding box center [372, 107] width 483 height 7
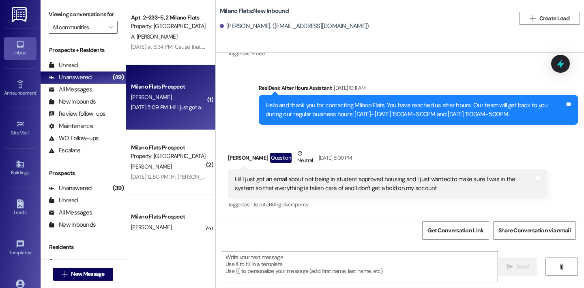
scroll to position [1445, 0]
click at [268, 263] on textarea at bounding box center [360, 266] width 276 height 30
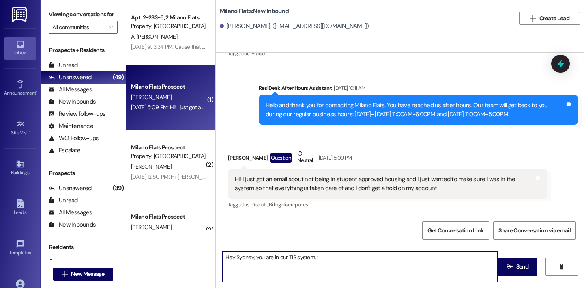
type textarea "Hey Sydney, you are in our TIS system. :)"
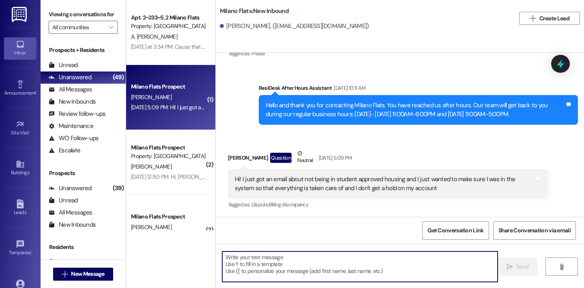
scroll to position [1502, 0]
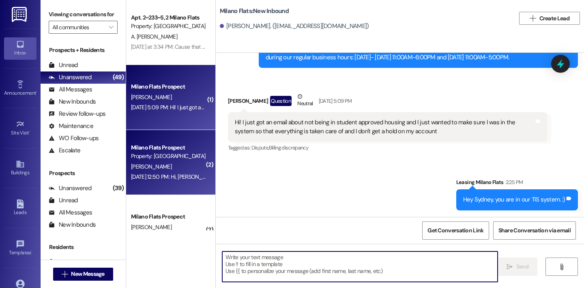
click at [157, 166] on div "[PERSON_NAME]" at bounding box center [168, 167] width 77 height 10
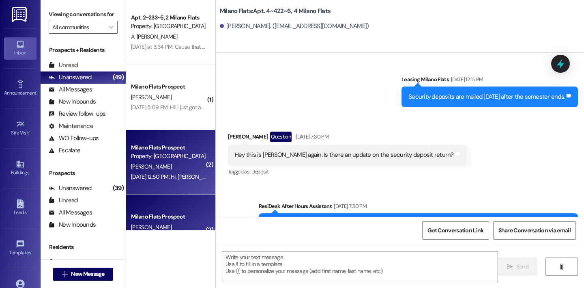
scroll to position [12932, 0]
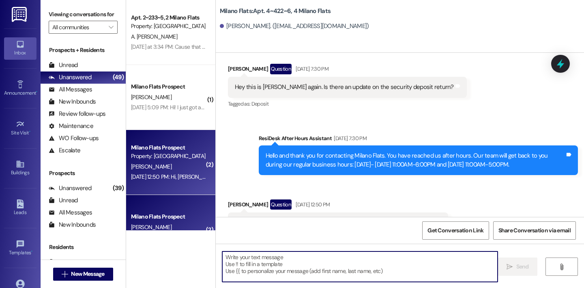
click at [289, 259] on textarea at bounding box center [360, 266] width 276 height 30
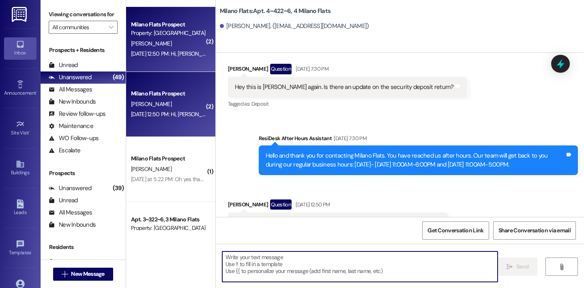
scroll to position [126, 0]
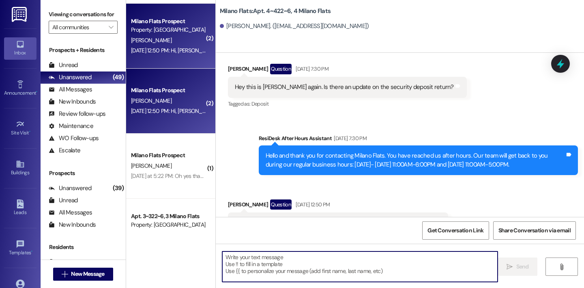
click at [304, 270] on textarea at bounding box center [360, 266] width 276 height 30
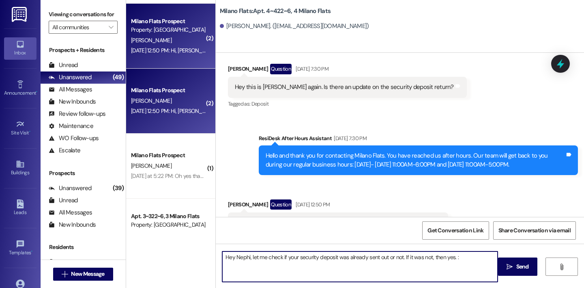
type textarea "Hey Nephi, let me check if your security deposit was already sent out or not. I…"
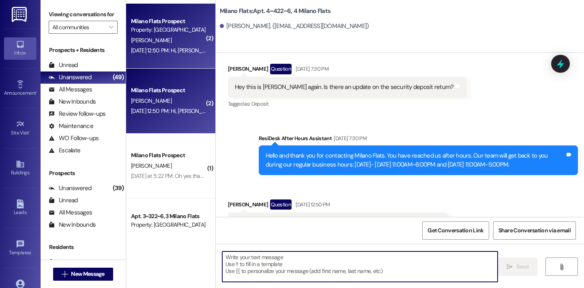
scroll to position [12989, 0]
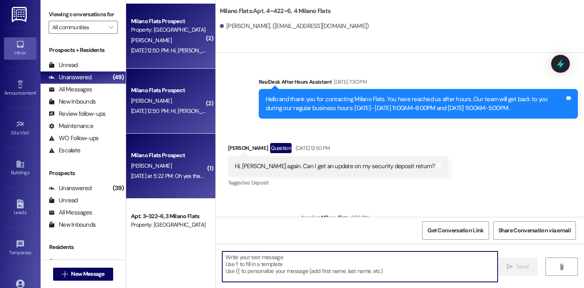
click at [157, 170] on div "[PERSON_NAME]" at bounding box center [168, 166] width 77 height 10
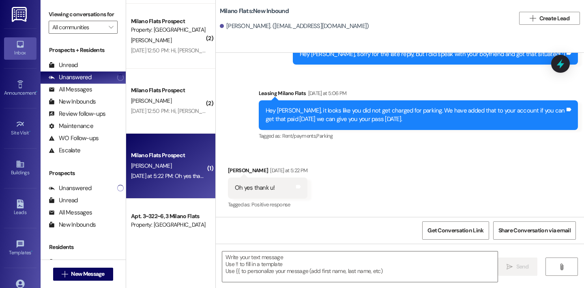
scroll to position [911, 0]
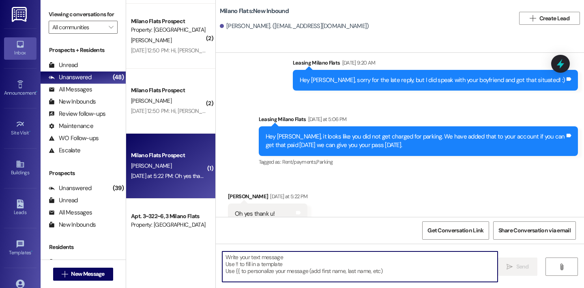
click at [286, 254] on textarea at bounding box center [360, 266] width 276 height 30
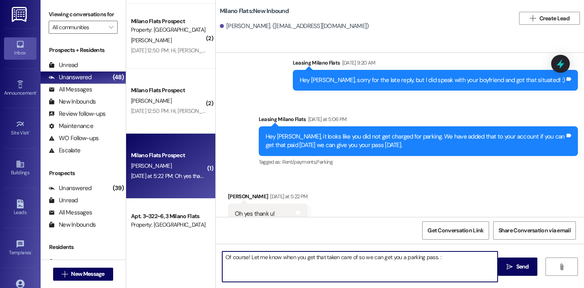
type textarea "Of course! Let me know when you get that taken care of so we can get you a park…"
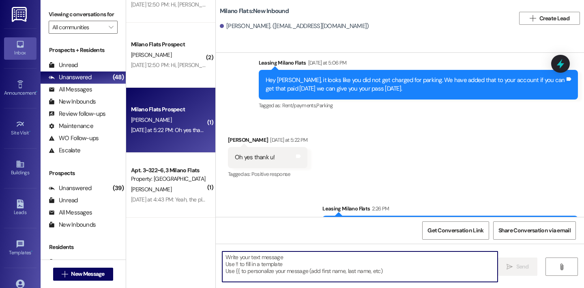
scroll to position [173, 0]
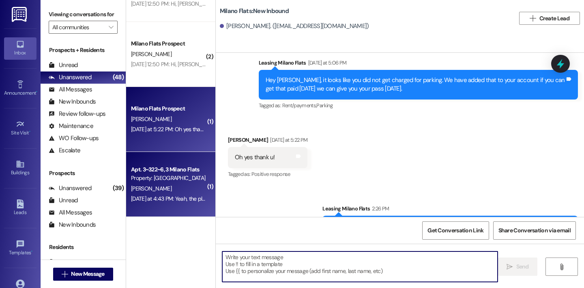
click at [166, 189] on div "[PERSON_NAME]" at bounding box center [168, 188] width 77 height 10
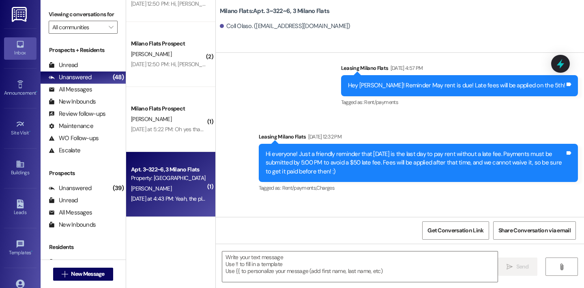
scroll to position [5405, 0]
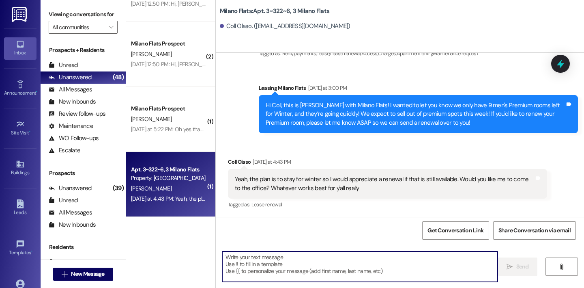
click at [294, 270] on textarea at bounding box center [360, 266] width 276 height 30
click at [274, 267] on textarea at bounding box center [360, 266] width 276 height 30
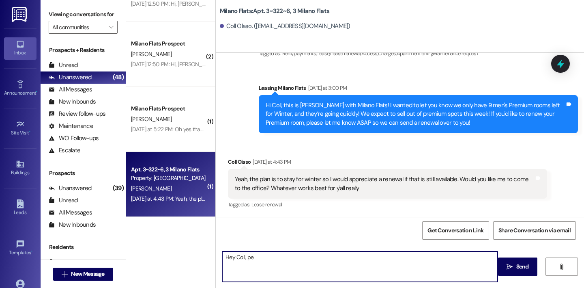
type textarea "Hey Coll, p"
type textarea "Perfect! I will send you a message when your renewal is ready to be signed for.…"
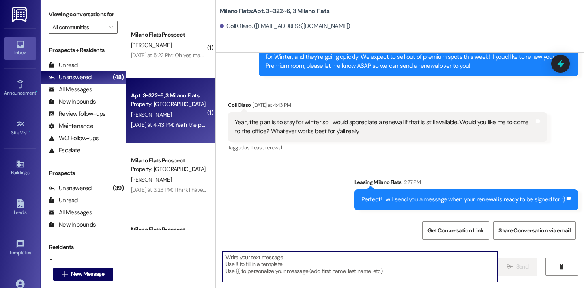
scroll to position [274, 0]
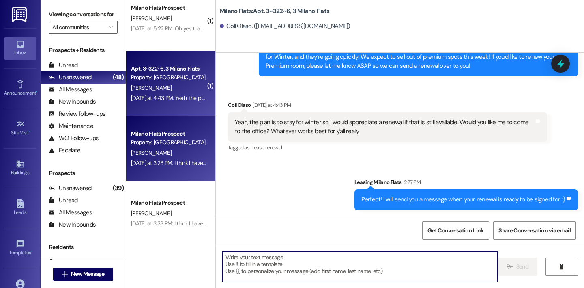
click at [160, 149] on div "[PERSON_NAME]" at bounding box center [168, 153] width 77 height 10
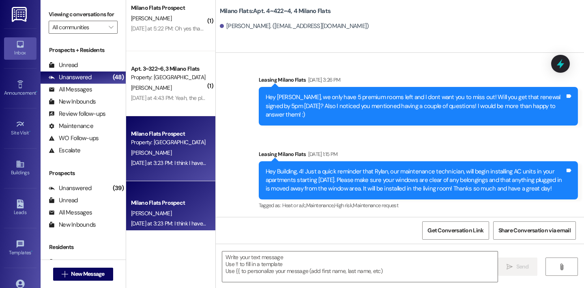
scroll to position [10598, 0]
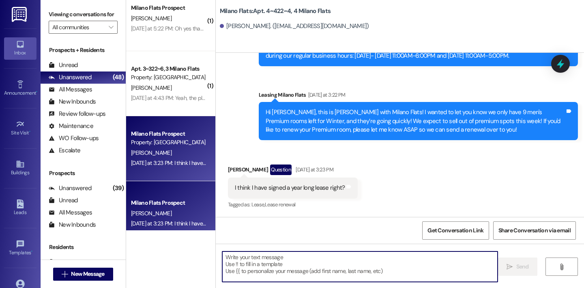
click at [339, 273] on textarea at bounding box center [360, 266] width 276 height 30
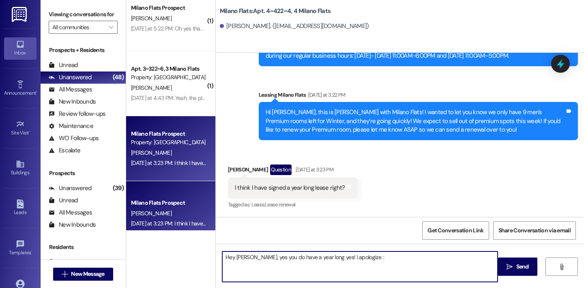
type textarea "Hey Riley, yes you do have a year long yes! I apologize. :)"
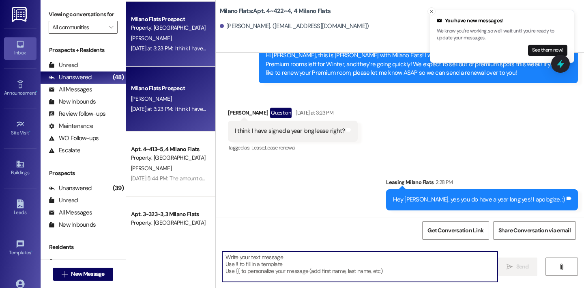
scroll to position [392, 0]
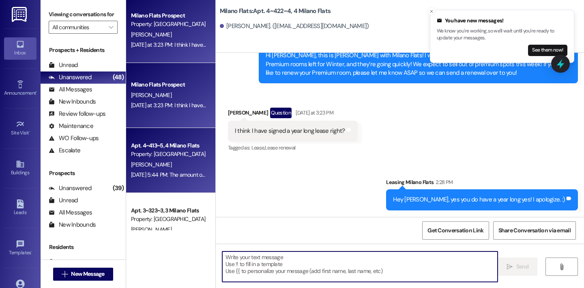
click at [176, 166] on div "[PERSON_NAME]" at bounding box center [168, 165] width 77 height 10
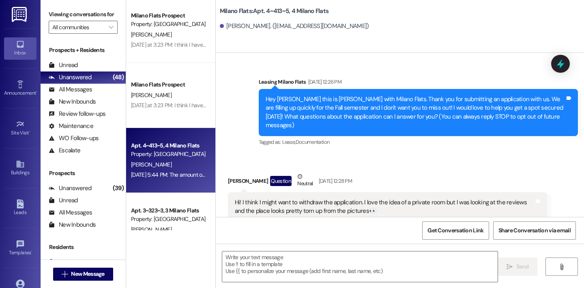
scroll to position [29403, 0]
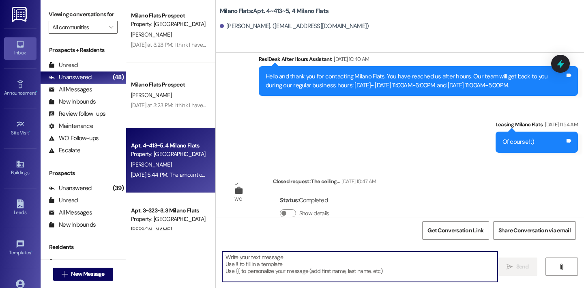
click at [301, 259] on textarea at bounding box center [360, 266] width 276 height 30
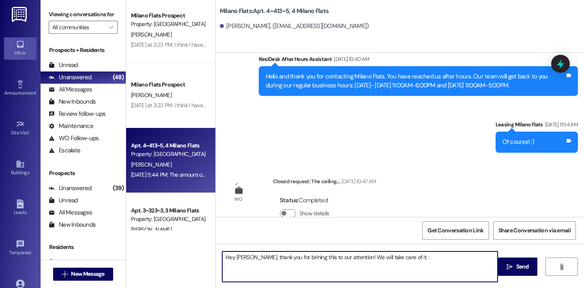
type textarea "Hey Mason, thank you for brining this to our attention! We will take care of it…"
